Goal: Information Seeking & Learning: Learn about a topic

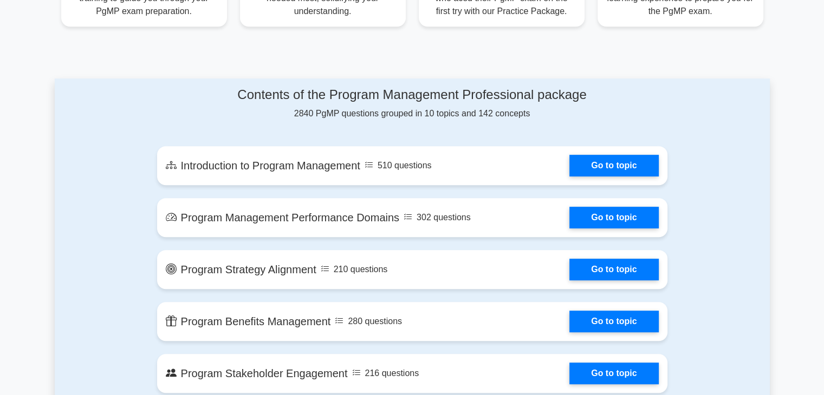
scroll to position [520, 0]
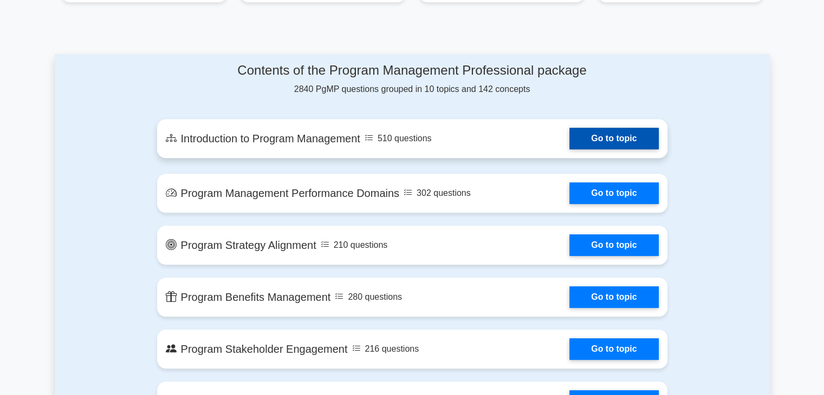
click at [618, 144] on link "Go to topic" at bounding box center [613, 139] width 89 height 22
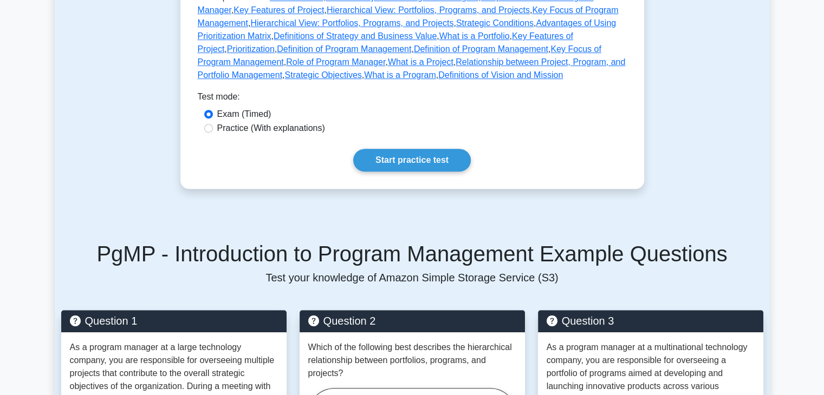
scroll to position [584, 0]
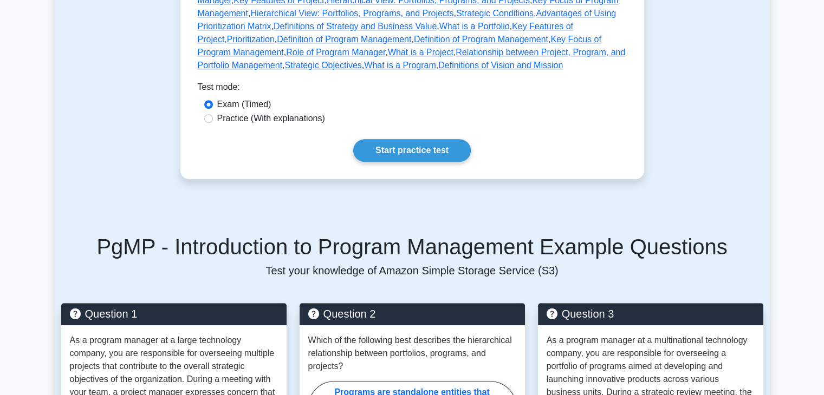
click at [299, 112] on label "Practice (With explanations)" at bounding box center [271, 118] width 108 height 13
click at [213, 114] on input "Practice (With explanations)" at bounding box center [208, 118] width 9 height 9
radio input "true"
click at [425, 144] on link "Start practice test" at bounding box center [412, 150] width 118 height 23
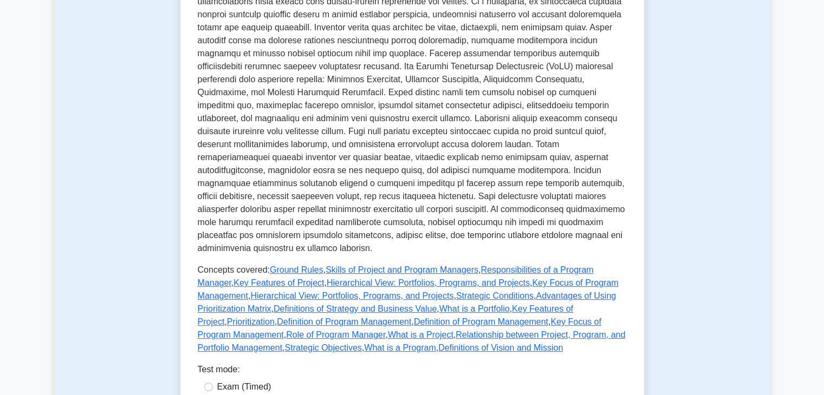
scroll to position [271, 0]
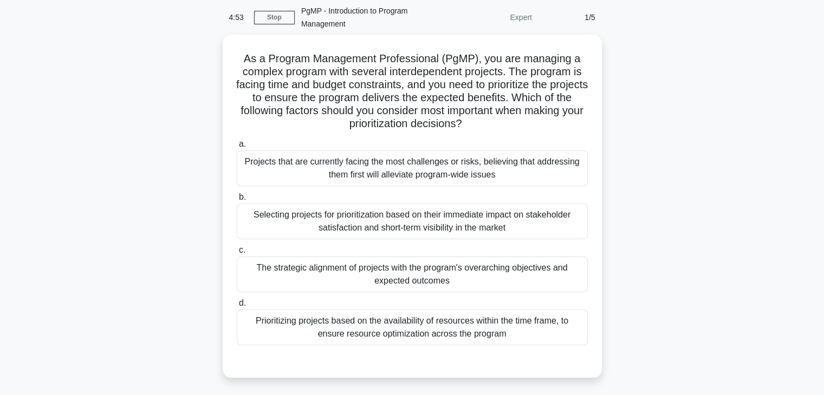
scroll to position [43, 0]
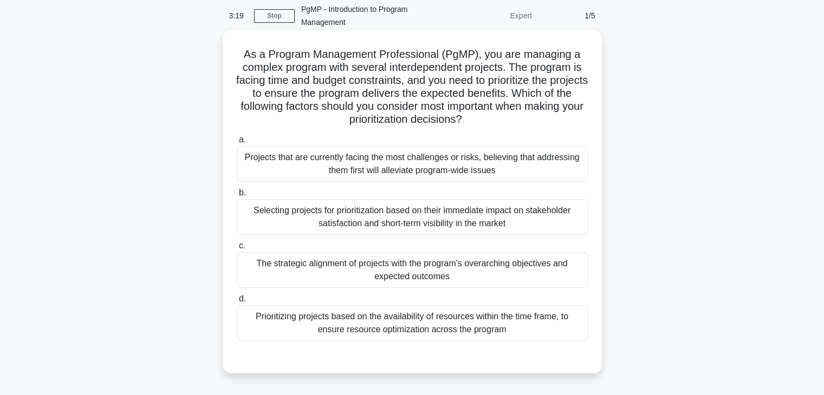
click at [277, 262] on div "The strategic alignment of projects with the program's overarching objectives a…" at bounding box center [412, 270] width 351 height 36
click at [237, 250] on input "c. The strategic alignment of projects with the program's overarching objective…" at bounding box center [237, 246] width 0 height 7
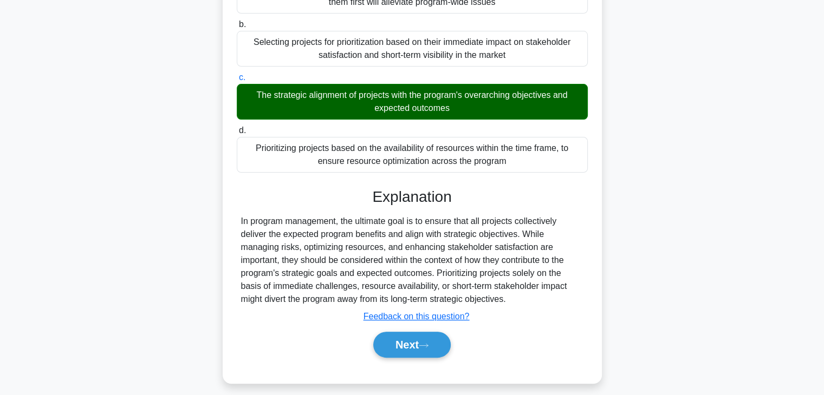
scroll to position [215, 0]
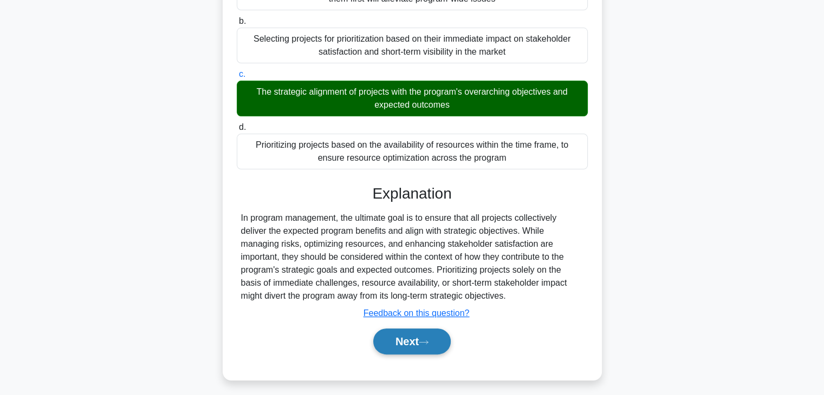
click at [394, 347] on button "Next" at bounding box center [411, 342] width 77 height 26
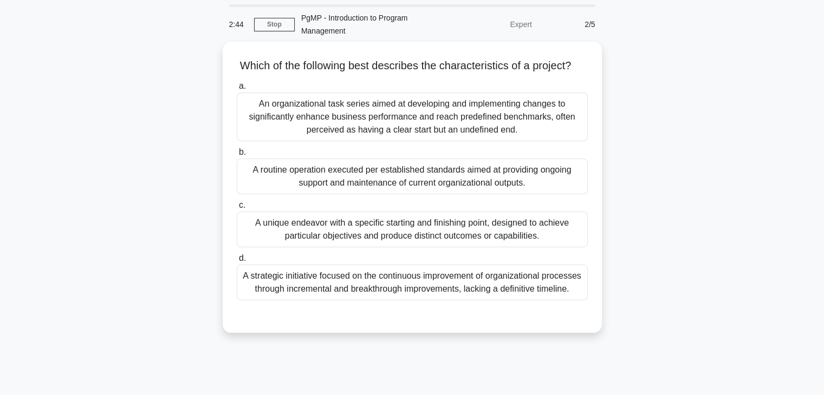
scroll to position [32, 0]
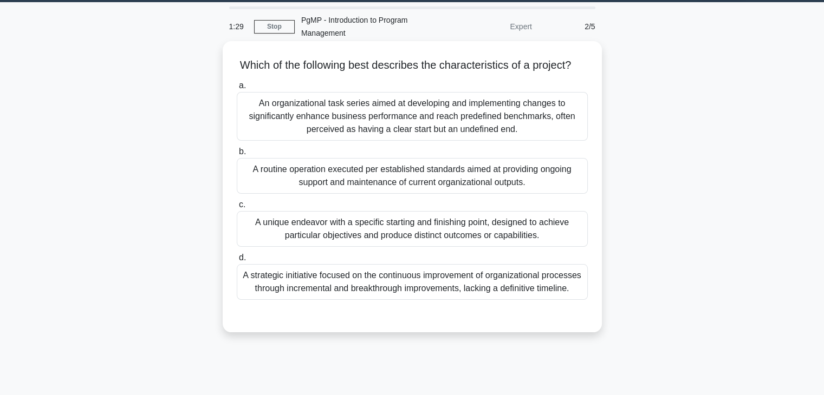
click at [516, 244] on div "A unique endeavor with a specific starting and finishing point, designed to ach…" at bounding box center [412, 229] width 351 height 36
click at [237, 209] on input "c. A unique endeavor with a specific starting and finishing point, designed to …" at bounding box center [237, 204] width 0 height 7
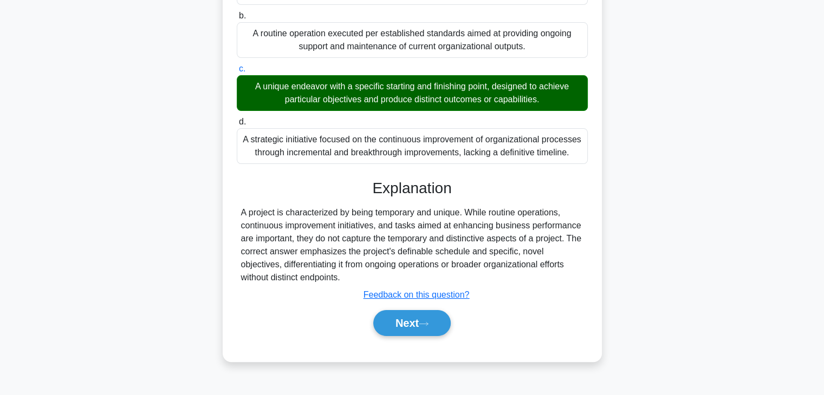
scroll to position [176, 0]
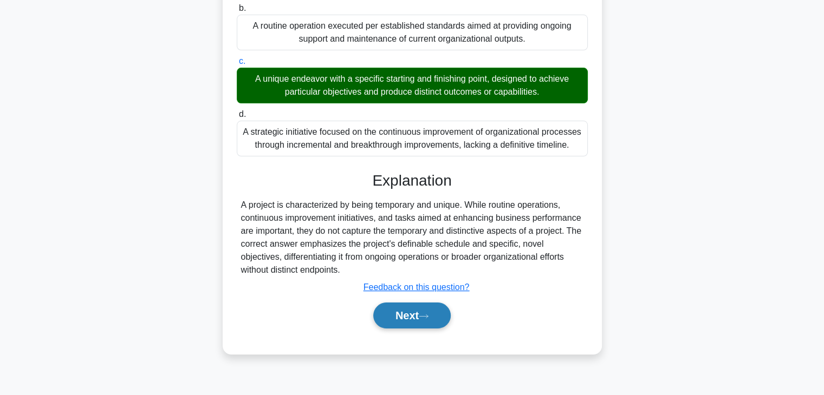
click at [423, 329] on button "Next" at bounding box center [411, 316] width 77 height 26
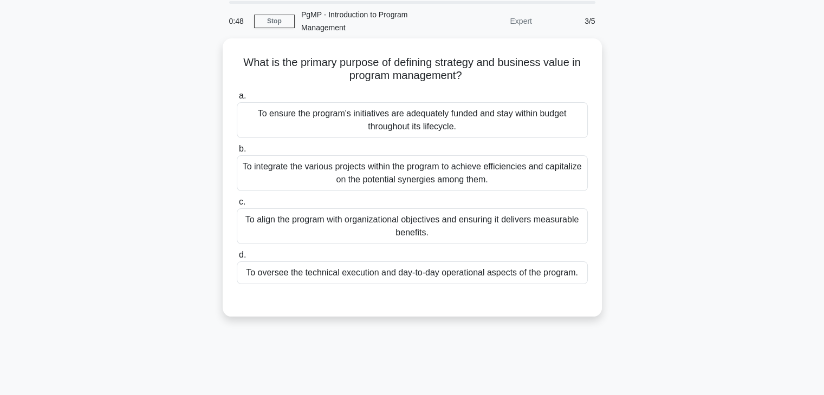
scroll to position [38, 0]
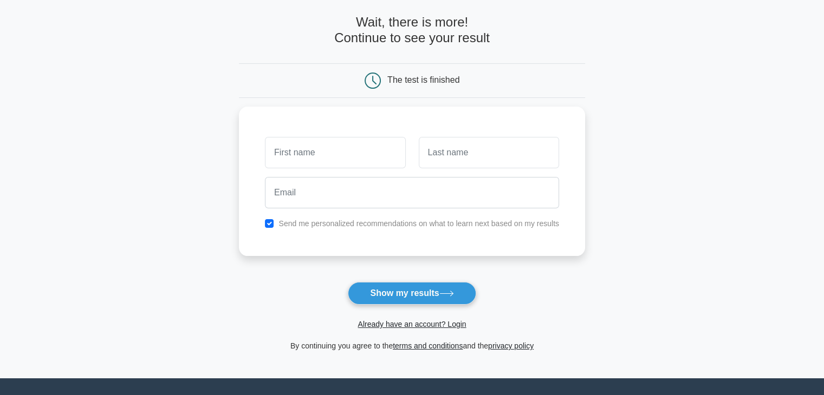
scroll to position [47, 0]
